Goal: Check status: Check status

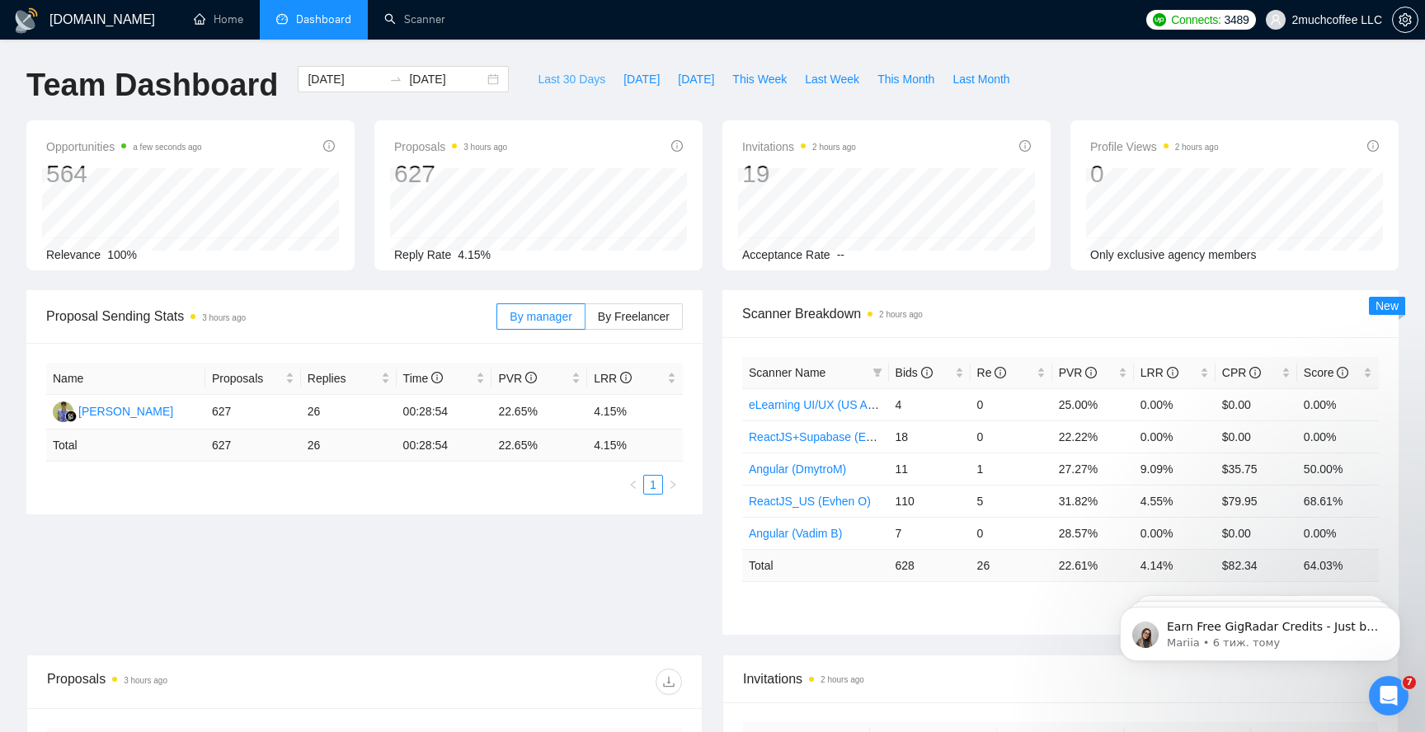
click at [571, 79] on span "Last 30 Days" at bounding box center [572, 79] width 68 height 18
type input "2025-09-07"
type input "2025-10-07"
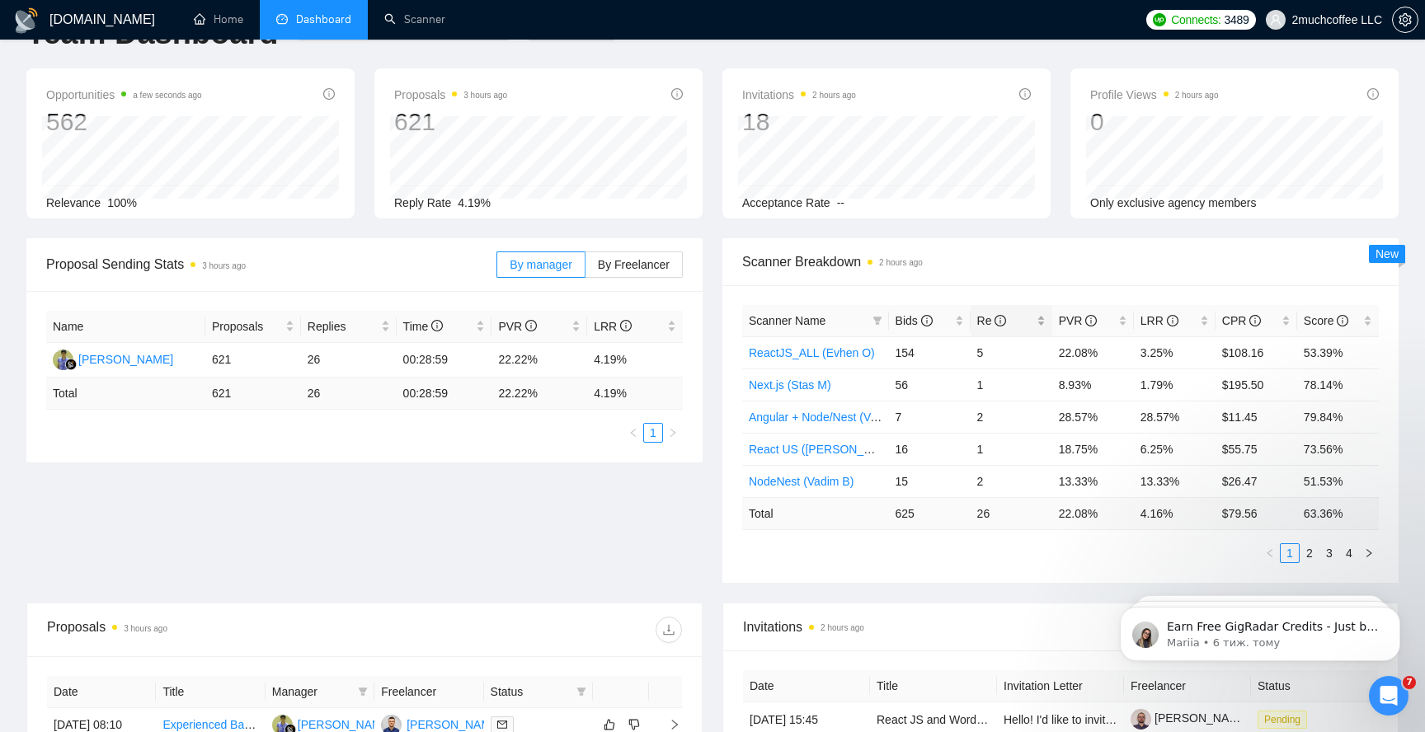
click at [1043, 322] on div "Re" at bounding box center [1011, 321] width 68 height 18
click at [1044, 322] on div "Re" at bounding box center [1011, 321] width 68 height 18
